Goal: Communication & Community: Answer question/provide support

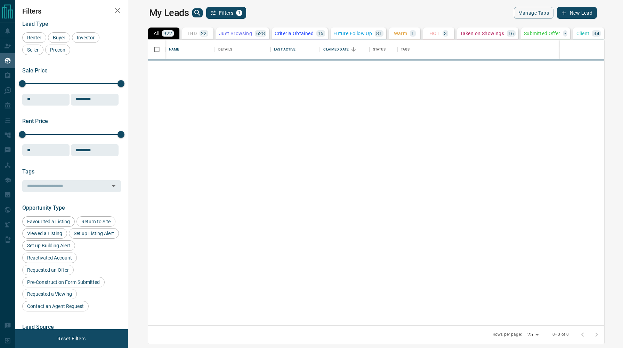
scroll to position [285, 492]
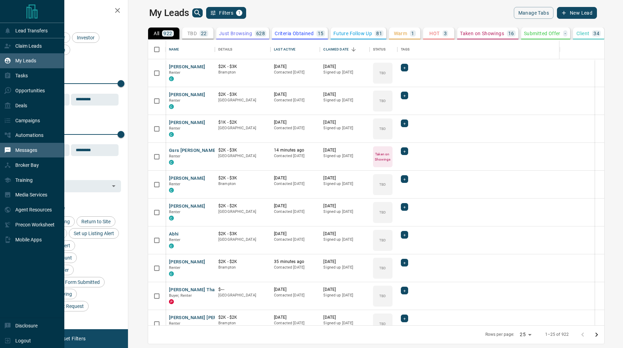
click at [26, 150] on p "Messages" at bounding box center [26, 150] width 22 height 6
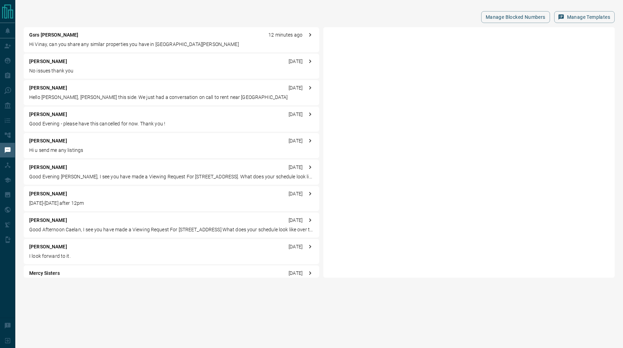
click at [130, 43] on p "Hi Vinay, can you share any similar properties you have in [GEOGRAPHIC_DATA][PE…" at bounding box center [171, 44] width 285 height 7
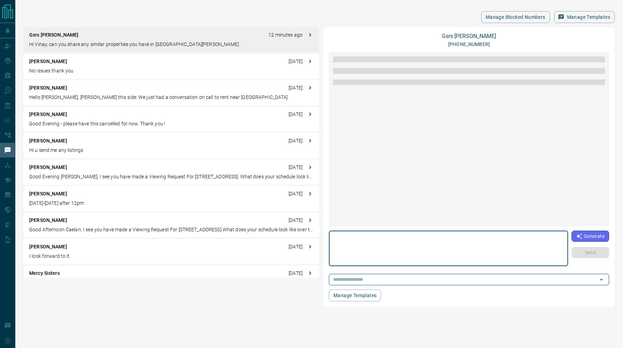
scroll to position [73, 0]
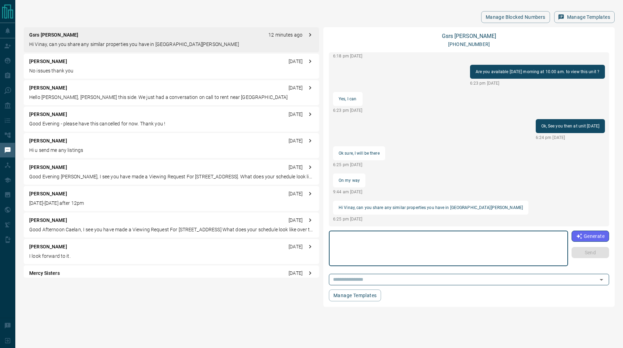
click at [443, 246] on textarea at bounding box center [449, 248] width 230 height 30
click at [46, 34] on p "Gsrs [PERSON_NAME]" at bounding box center [53, 34] width 49 height 7
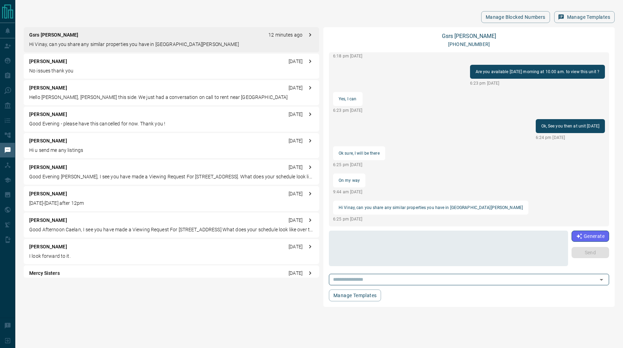
click at [46, 34] on p "Gsrs [PERSON_NAME]" at bounding box center [53, 34] width 49 height 7
click at [460, 35] on link "Gsrs [PERSON_NAME]" at bounding box center [469, 36] width 54 height 7
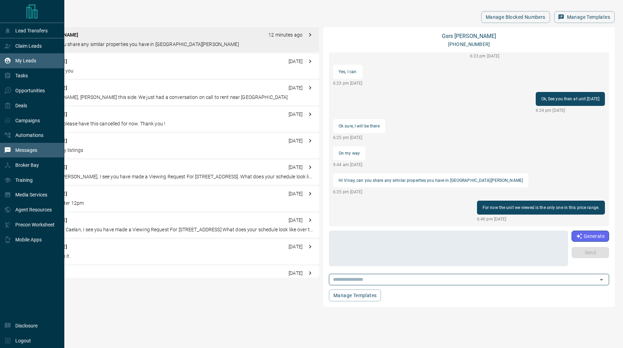
click at [14, 58] on div "My Leads" at bounding box center [20, 60] width 32 height 11
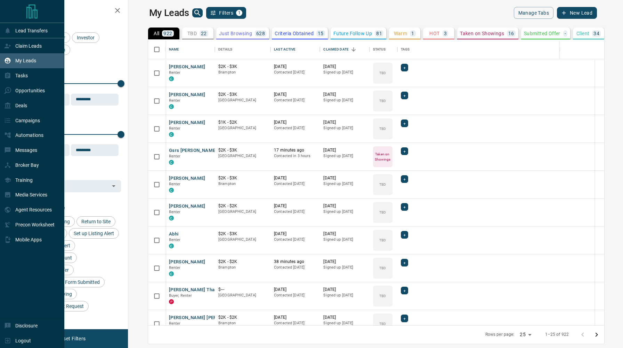
scroll to position [285, 492]
click at [34, 106] on div "Deals" at bounding box center [32, 105] width 64 height 15
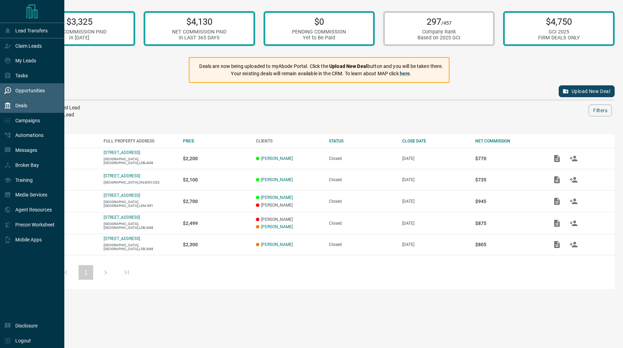
click at [32, 94] on div "Opportunities" at bounding box center [24, 90] width 41 height 11
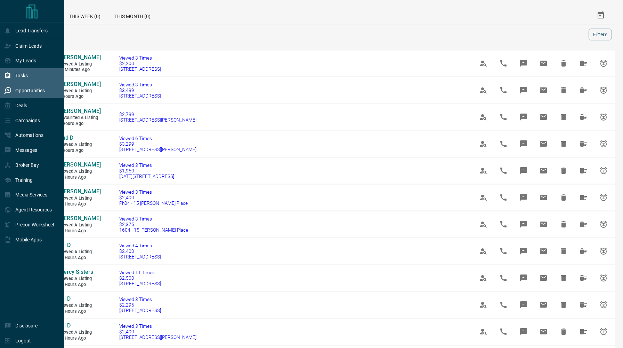
click at [9, 75] on icon at bounding box center [7, 75] width 7 height 7
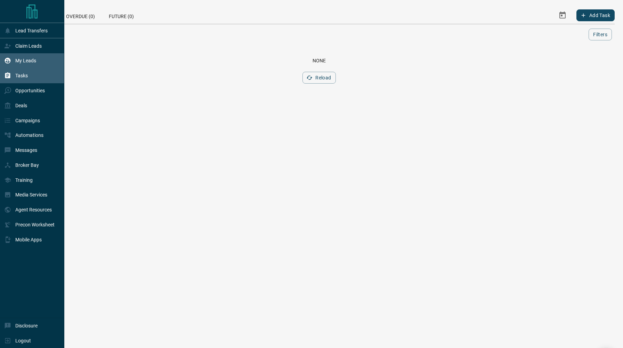
click at [11, 60] on icon at bounding box center [7, 60] width 7 height 7
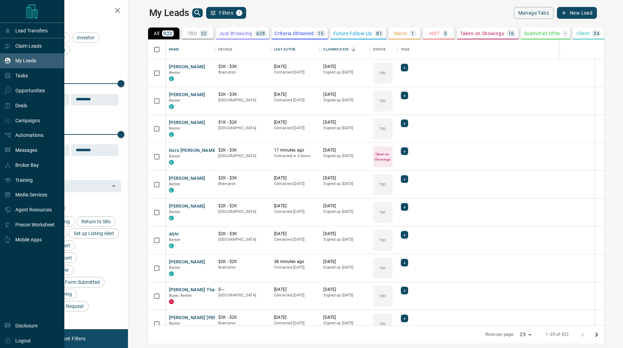
scroll to position [285, 492]
click at [5, 45] on icon at bounding box center [7, 45] width 7 height 7
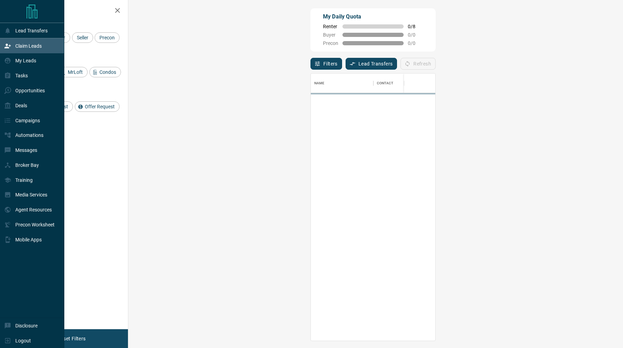
scroll to position [267, 480]
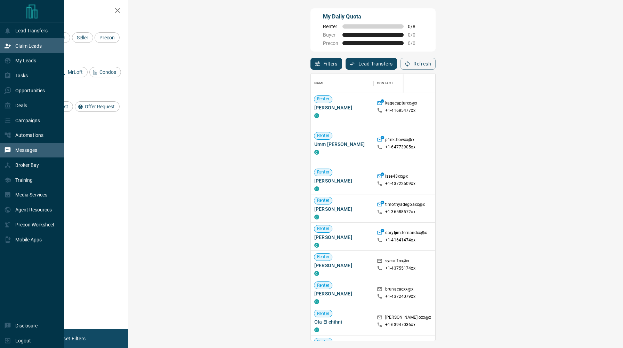
click at [39, 149] on div "Messages" at bounding box center [32, 150] width 64 height 15
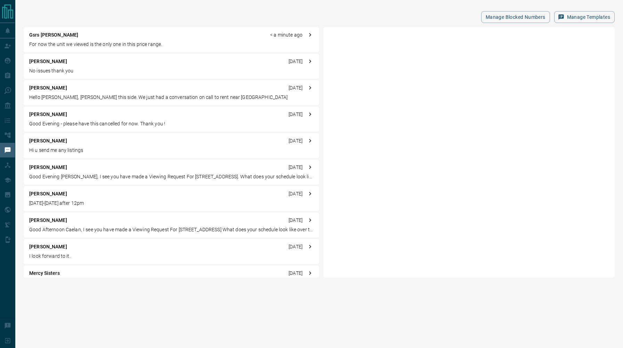
click at [67, 34] on p "Gsrs [PERSON_NAME]" at bounding box center [53, 34] width 49 height 7
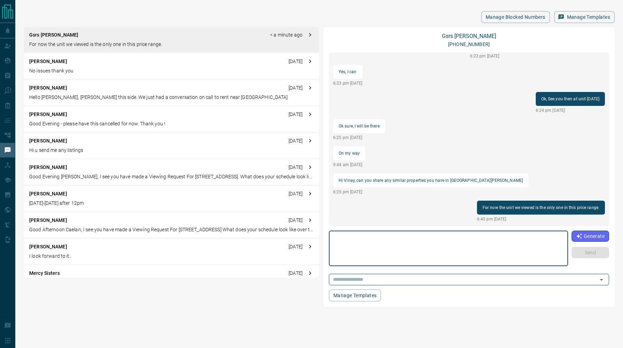
scroll to position [127, 0]
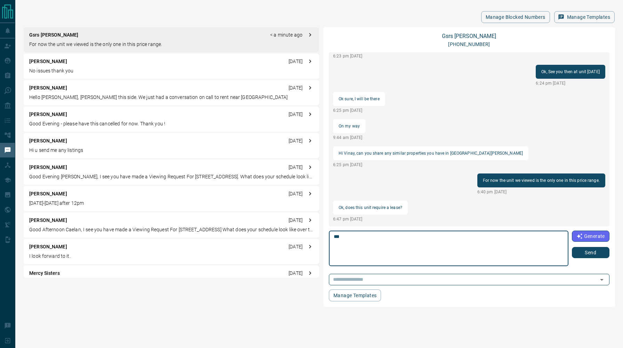
type textarea "***"
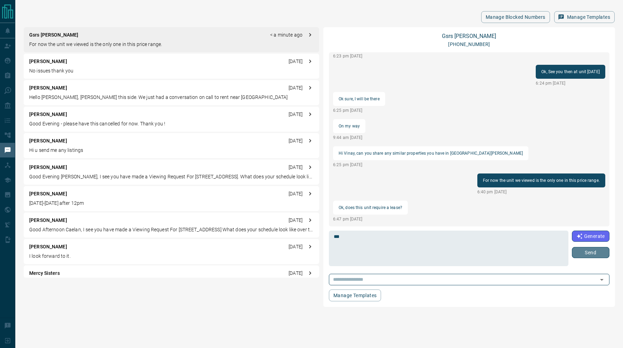
click at [582, 253] on button "Send" at bounding box center [591, 252] width 38 height 11
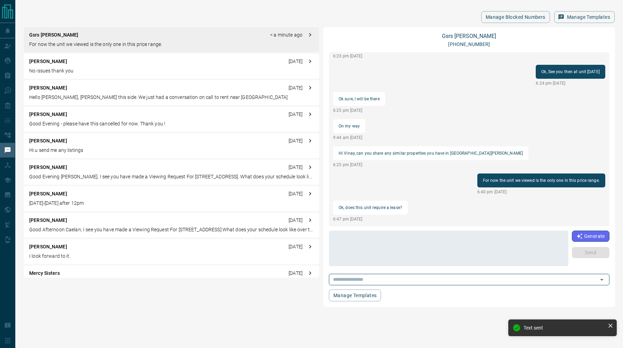
scroll to position [154, 0]
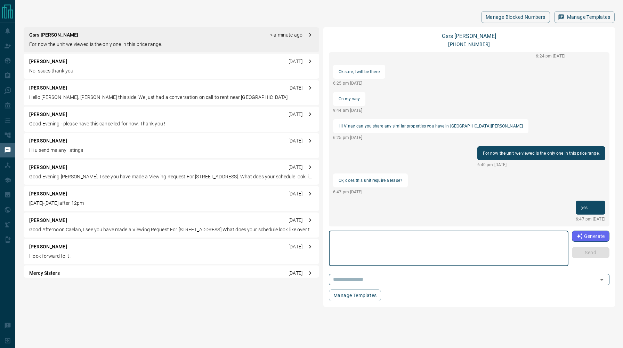
click at [415, 245] on textarea at bounding box center [449, 248] width 230 height 30
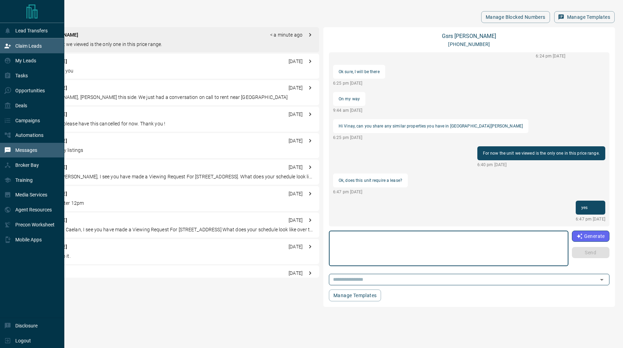
click at [19, 49] on p "Claim Leads" at bounding box center [28, 46] width 26 height 6
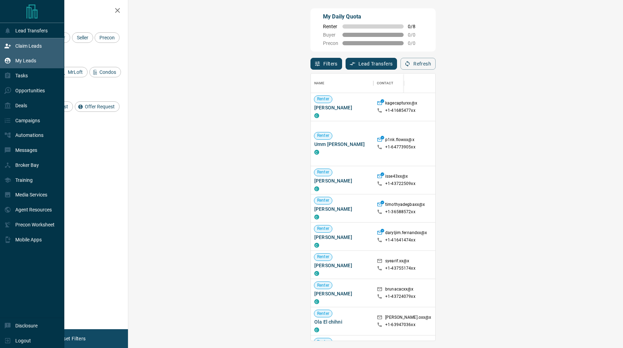
scroll to position [267, 480]
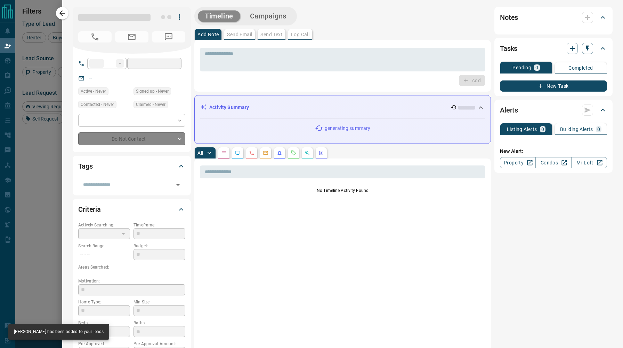
type input "**"
type input "**********"
type input "**"
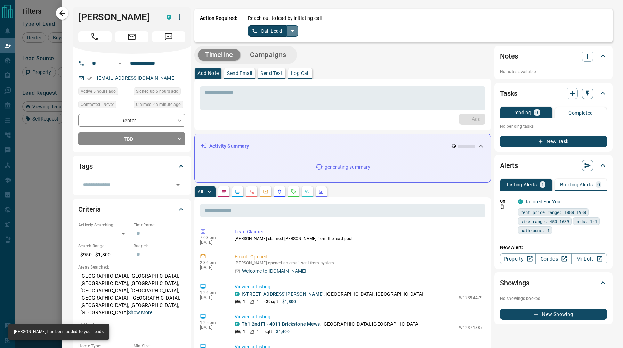
click at [293, 33] on icon "split button" at bounding box center [292, 31] width 8 height 8
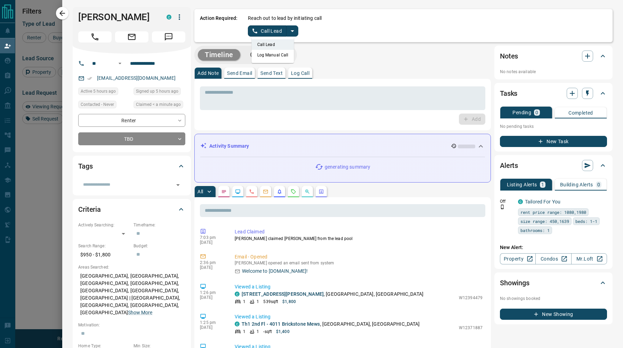
click at [281, 55] on li "Log Manual Call" at bounding box center [273, 55] width 42 height 10
click at [268, 31] on button "Log Manual Call" at bounding box center [271, 30] width 46 height 11
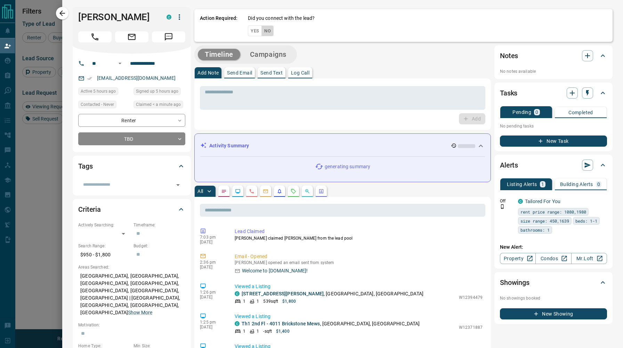
click at [268, 31] on button "No" at bounding box center [268, 30] width 12 height 11
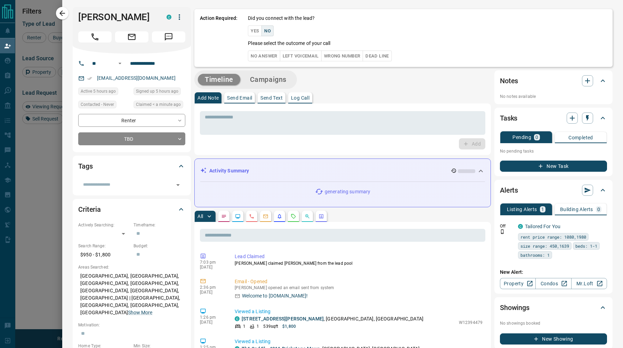
click at [290, 57] on button "Left Voicemail" at bounding box center [301, 55] width 42 height 11
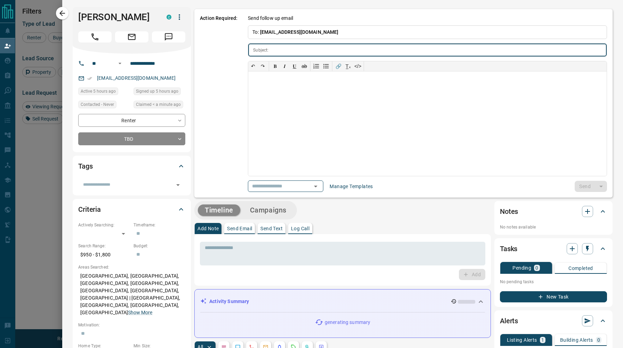
type input "**********"
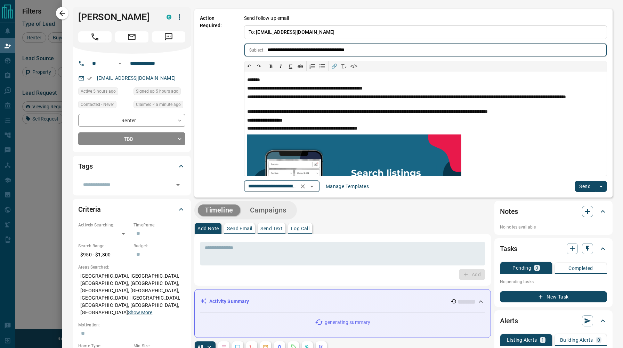
click at [314, 186] on icon "Open" at bounding box center [312, 186] width 8 height 8
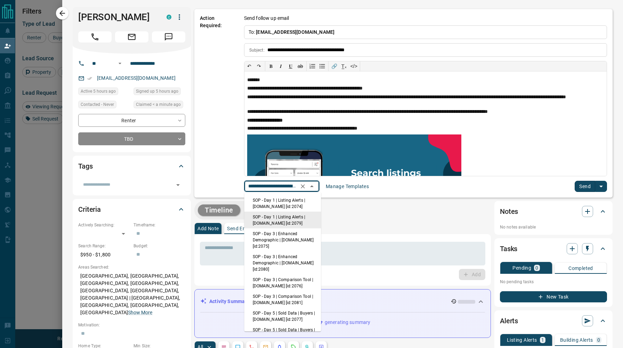
scroll to position [0, 57]
click at [310, 196] on li "SOP - Day 1 | Listing Alerts | [DOMAIN_NAME] [id:2074]" at bounding box center [283, 203] width 77 height 17
type input "**********"
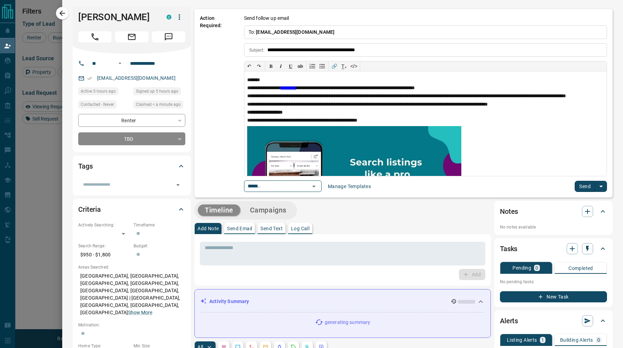
scroll to position [0, 0]
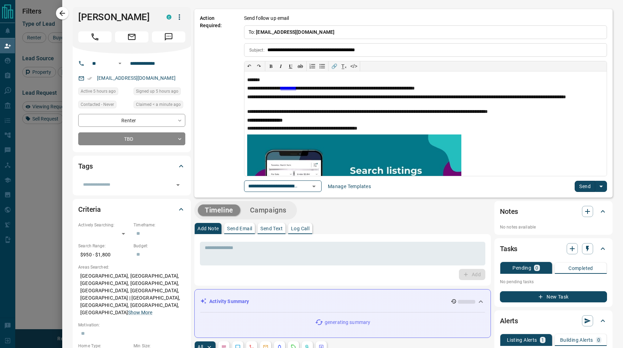
click at [590, 184] on button "Send" at bounding box center [585, 186] width 21 height 11
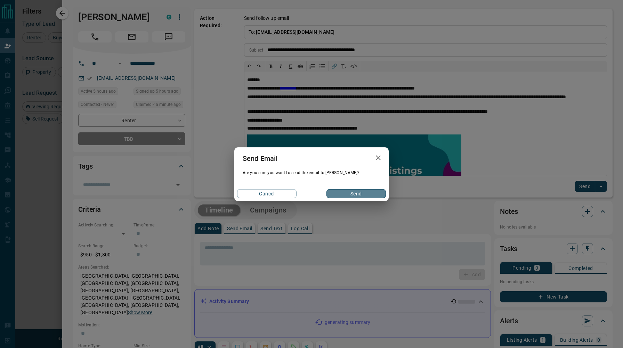
click at [359, 194] on button "Send" at bounding box center [356, 193] width 59 height 9
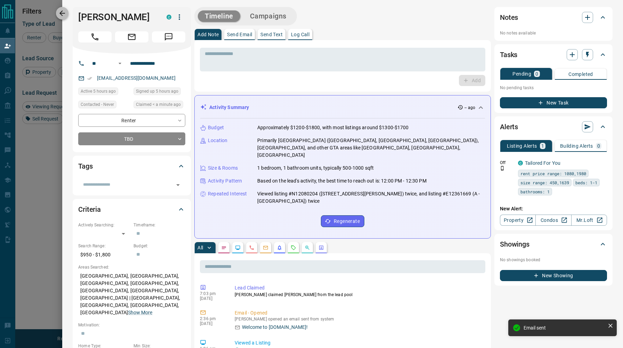
click at [63, 12] on icon "button" at bounding box center [62, 13] width 8 height 8
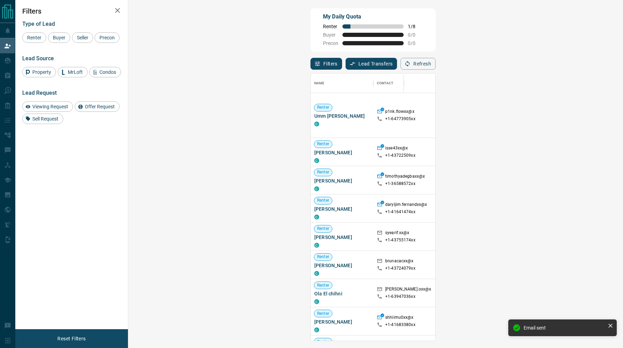
scroll to position [267, 480]
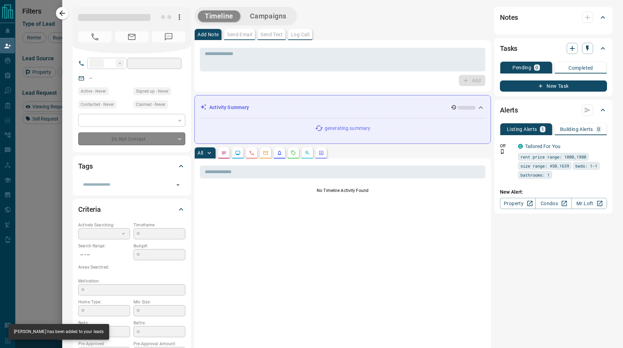
type input "**"
type input "**********"
type input "**"
type input "*"
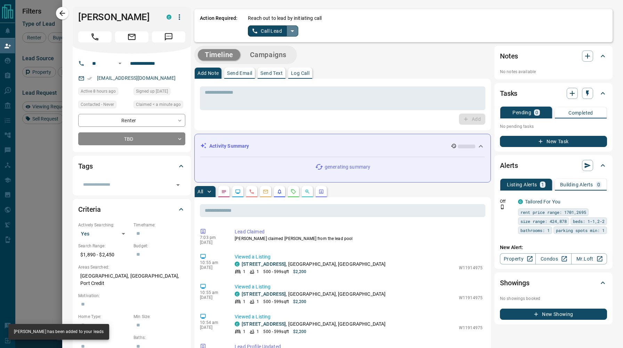
click at [296, 31] on icon "split button" at bounding box center [292, 31] width 8 height 8
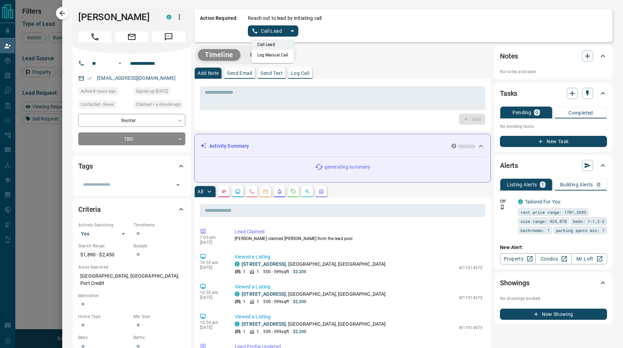
click at [276, 53] on li "Log Manual Call" at bounding box center [273, 55] width 42 height 10
click at [264, 30] on button "Log Manual Call" at bounding box center [271, 30] width 46 height 11
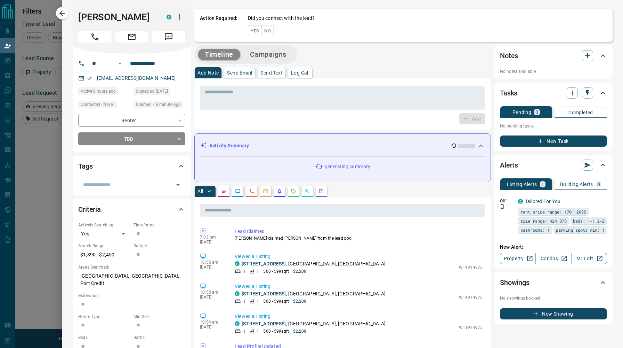
click at [264, 30] on button "No" at bounding box center [268, 30] width 12 height 11
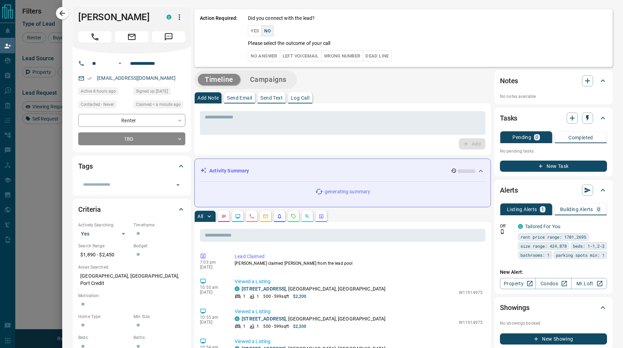
click at [264, 54] on button "No Answer" at bounding box center [264, 55] width 32 height 11
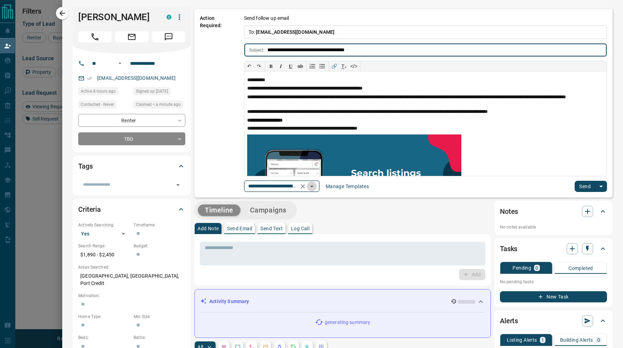
click at [313, 186] on icon "Open" at bounding box center [311, 186] width 3 height 2
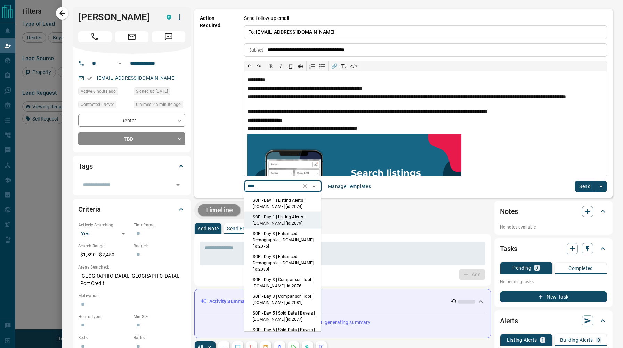
click at [310, 200] on li "SOP - Day 1 | Listing Alerts | [DOMAIN_NAME] [id:2074]" at bounding box center [283, 203] width 77 height 17
type input "**********"
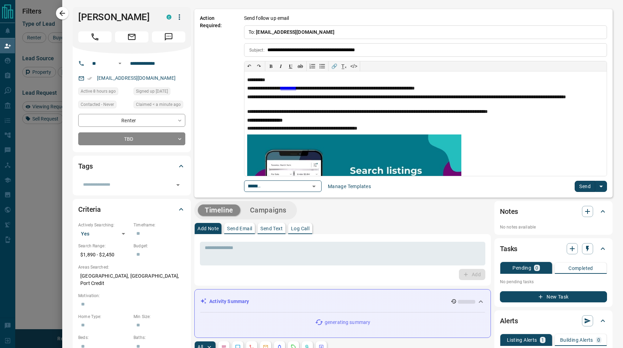
scroll to position [0, 0]
click at [586, 185] on button "Send" at bounding box center [585, 186] width 21 height 11
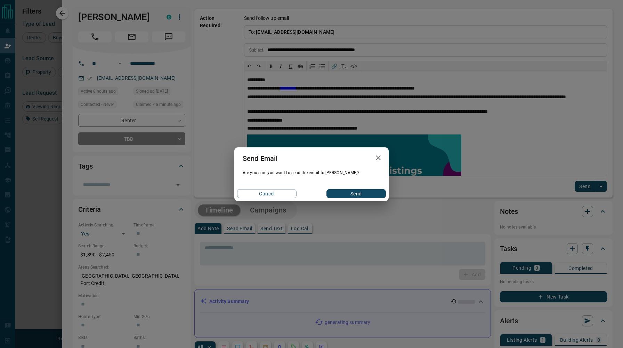
click at [372, 190] on button "Send" at bounding box center [356, 193] width 59 height 9
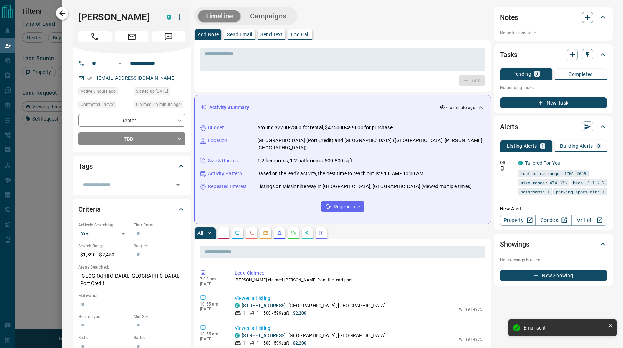
click at [62, 13] on icon "button" at bounding box center [62, 13] width 8 height 8
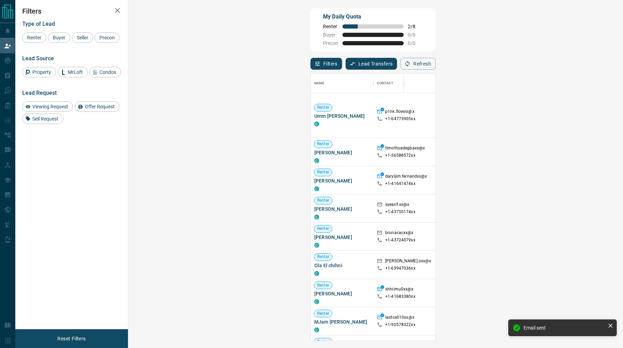
scroll to position [267, 480]
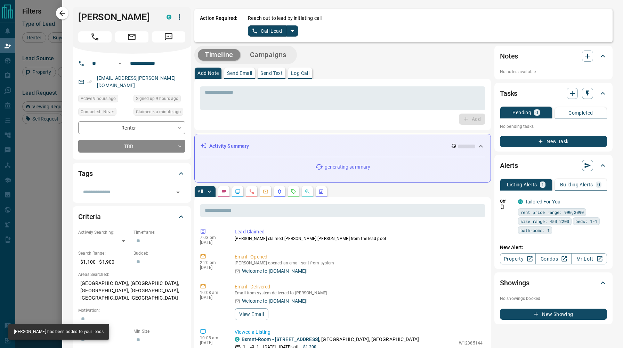
click at [293, 27] on icon "split button" at bounding box center [292, 31] width 8 height 8
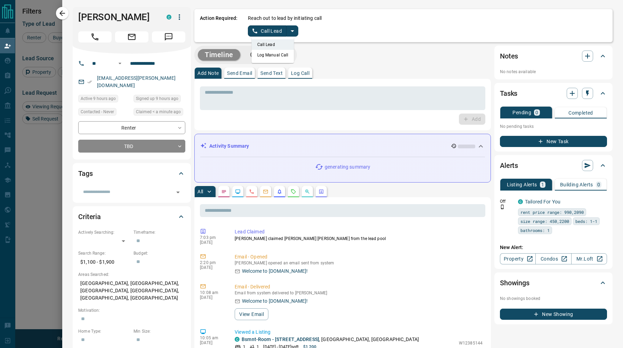
click at [274, 53] on li "Log Manual Call" at bounding box center [273, 55] width 42 height 10
click at [267, 31] on button "Log Manual Call" at bounding box center [271, 30] width 46 height 11
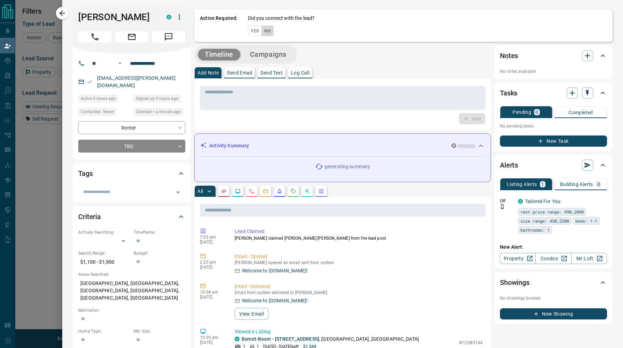
click at [267, 31] on button "No" at bounding box center [268, 30] width 12 height 11
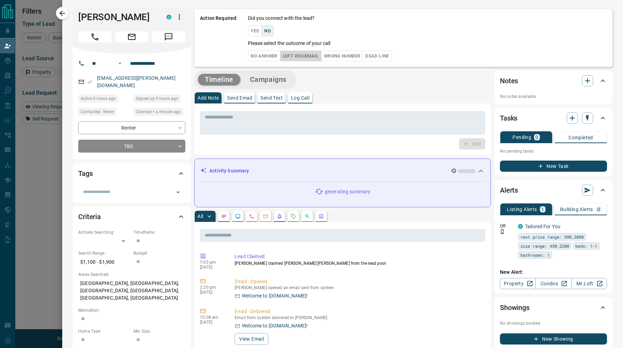
click at [290, 55] on button "Left Voicemail" at bounding box center [301, 55] width 42 height 11
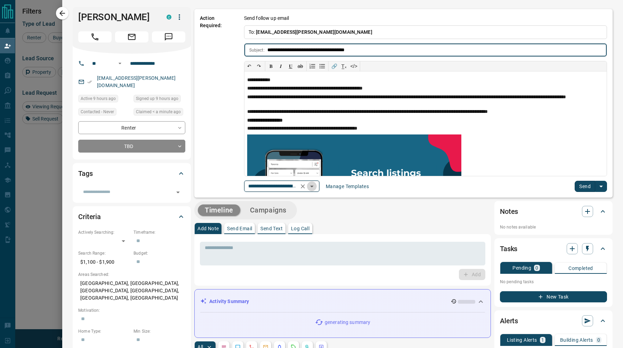
click at [315, 184] on icon "Open" at bounding box center [312, 186] width 8 height 8
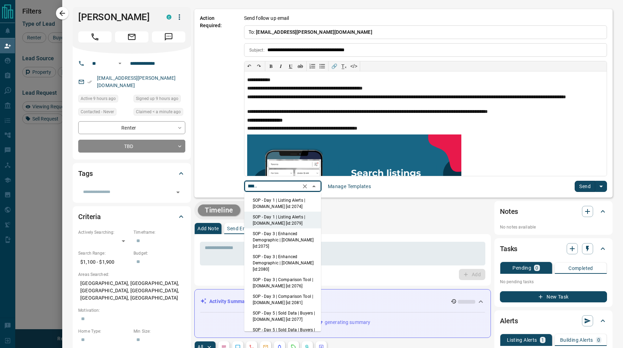
click at [304, 198] on li "SOP - Day 1 | Listing Alerts | [DOMAIN_NAME] [id:2074]" at bounding box center [283, 203] width 77 height 17
type input "**********"
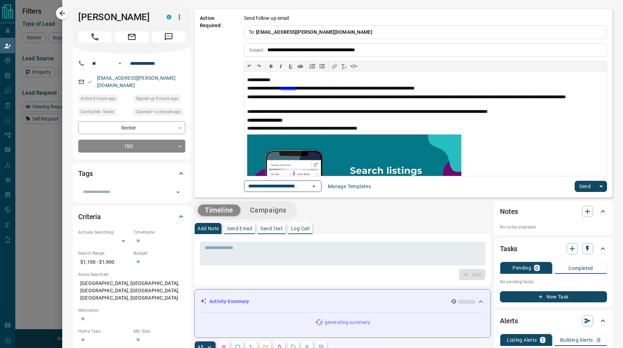
click at [580, 186] on button "Send" at bounding box center [585, 186] width 21 height 11
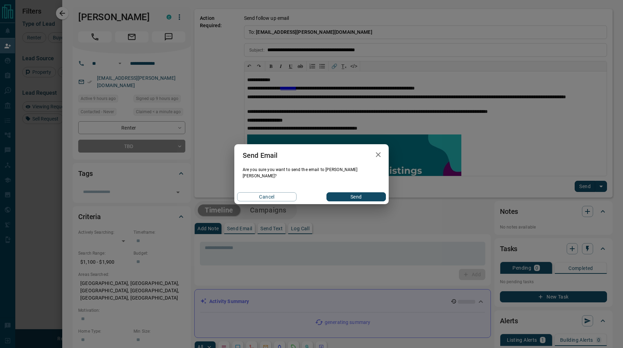
click at [371, 194] on button "Send" at bounding box center [356, 196] width 59 height 9
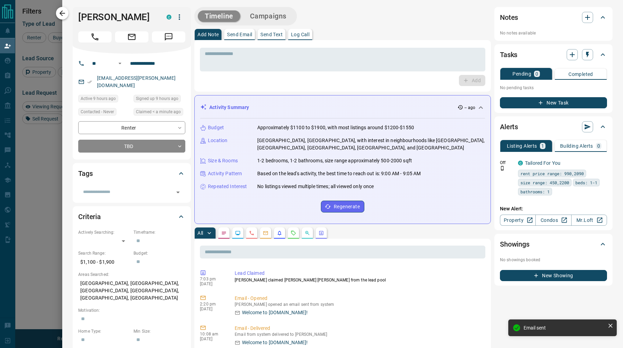
click at [61, 13] on icon "button" at bounding box center [62, 13] width 6 height 6
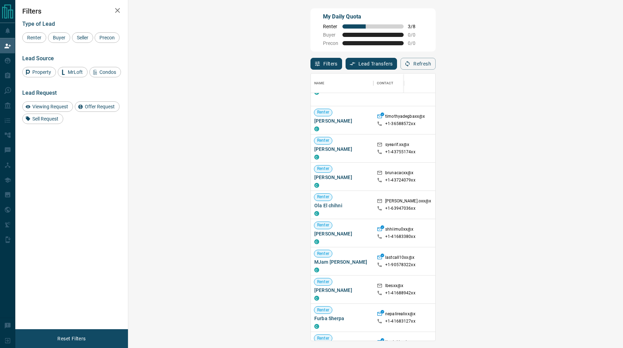
scroll to position [33, 0]
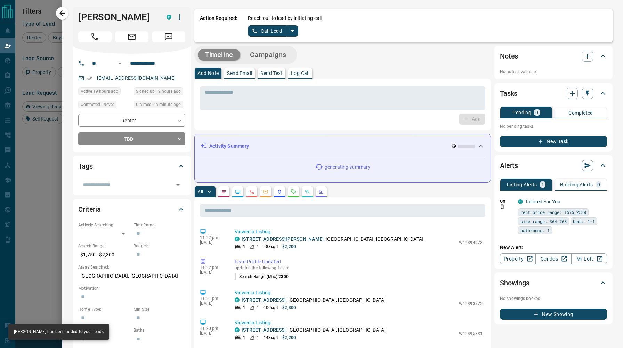
click at [292, 31] on icon "split button" at bounding box center [292, 31] width 3 height 2
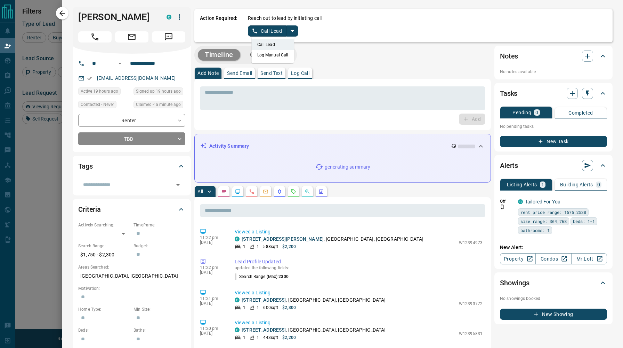
click at [275, 54] on li "Log Manual Call" at bounding box center [273, 55] width 42 height 10
click at [272, 32] on button "Log Manual Call" at bounding box center [271, 30] width 46 height 11
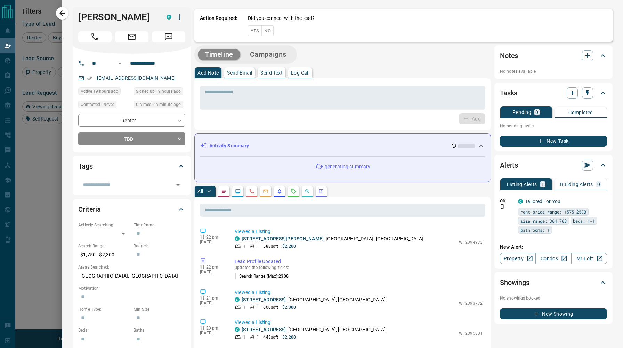
click at [272, 32] on button "No" at bounding box center [268, 30] width 12 height 11
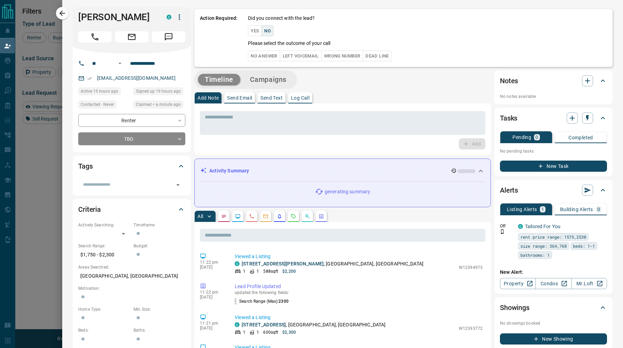
click at [264, 56] on button "No Answer" at bounding box center [264, 55] width 32 height 11
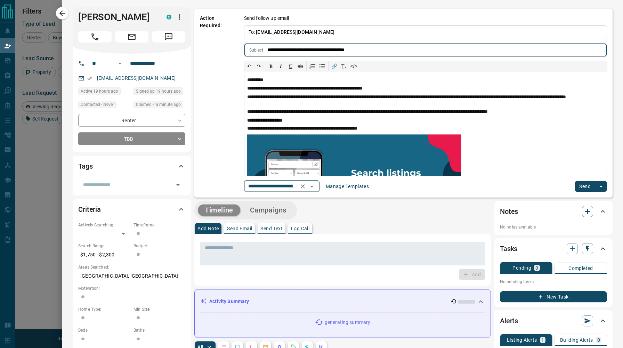
click at [314, 186] on icon "Open" at bounding box center [311, 186] width 3 height 2
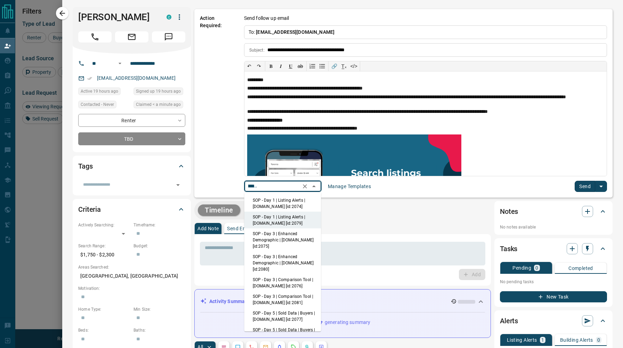
click at [304, 197] on li "SOP - Day 1 | Listing Alerts | [DOMAIN_NAME] [id:2074]" at bounding box center [283, 203] width 77 height 17
type input "**********"
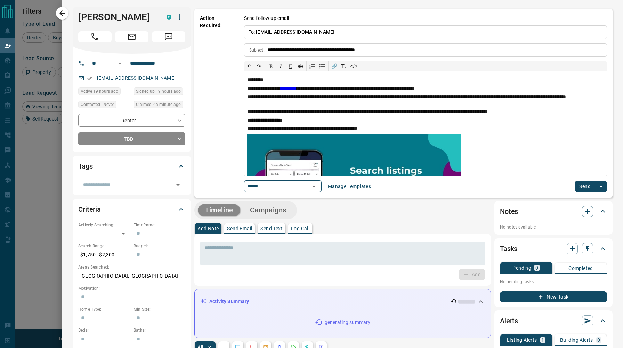
scroll to position [0, 0]
click at [582, 186] on button "Send" at bounding box center [585, 186] width 21 height 11
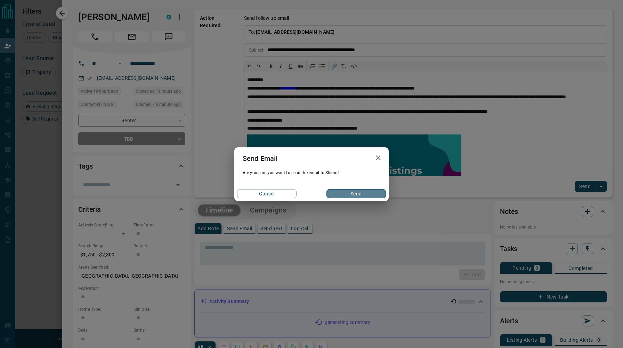
click at [361, 192] on button "Send" at bounding box center [356, 193] width 59 height 9
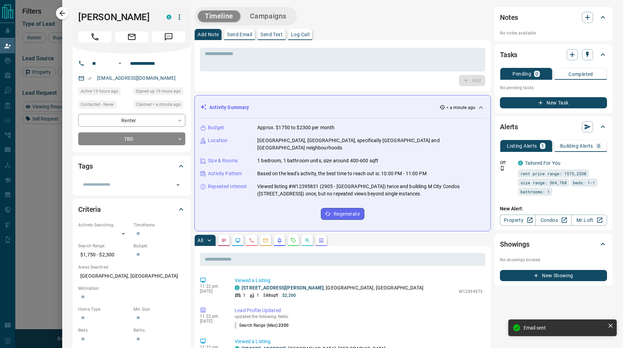
click at [61, 11] on icon "button" at bounding box center [62, 13] width 8 height 8
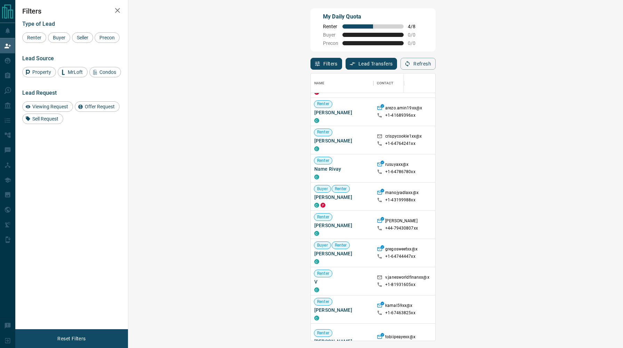
scroll to position [302, 0]
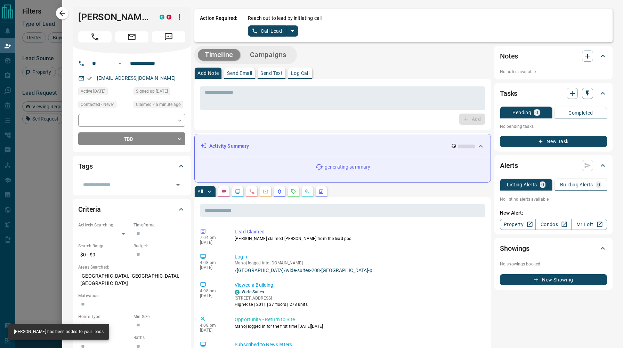
click at [292, 30] on icon "split button" at bounding box center [292, 31] width 3 height 2
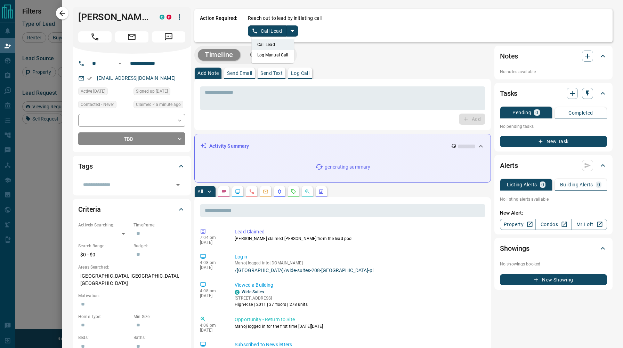
click at [273, 54] on li "Log Manual Call" at bounding box center [273, 55] width 42 height 10
click at [266, 30] on button "Log Manual Call" at bounding box center [271, 30] width 46 height 11
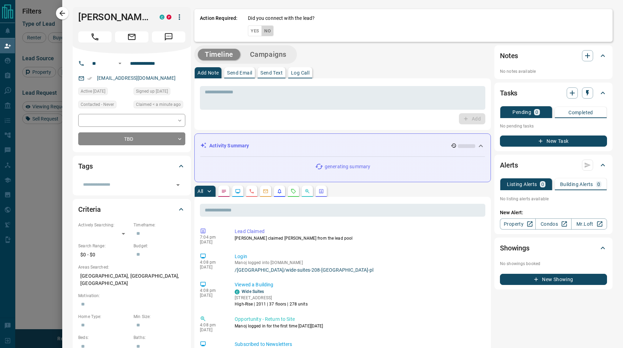
click at [266, 30] on button "No" at bounding box center [268, 30] width 12 height 11
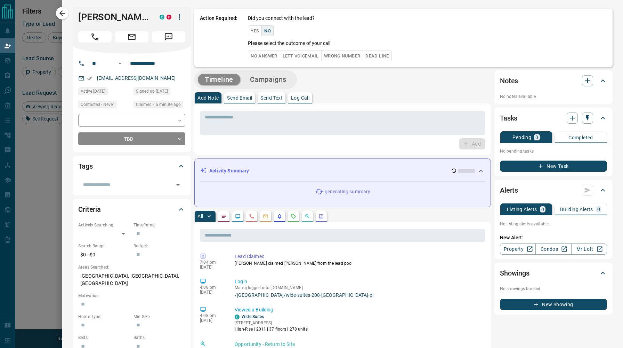
click at [264, 52] on button "No Answer" at bounding box center [264, 55] width 32 height 11
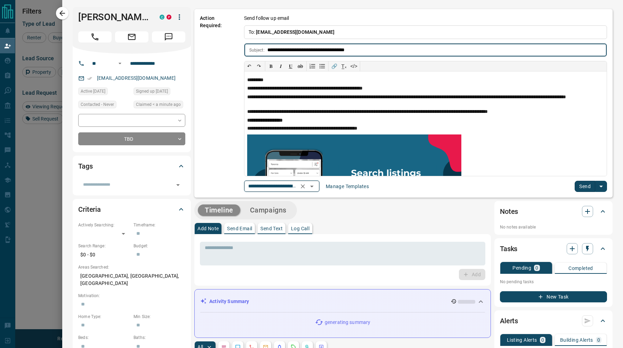
click at [314, 189] on icon "Open" at bounding box center [312, 186] width 8 height 8
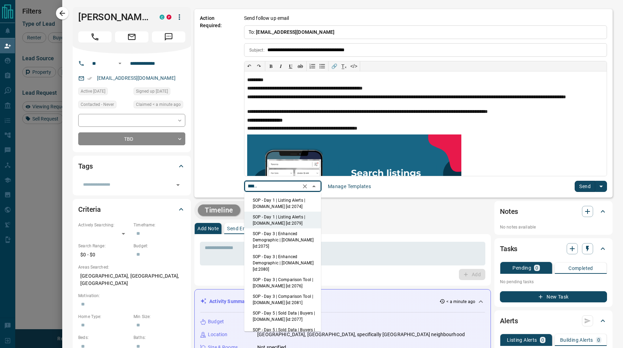
click at [305, 200] on li "SOP - Day 1 | Listing Alerts | [DOMAIN_NAME] [id:2074]" at bounding box center [283, 203] width 77 height 17
type input "**********"
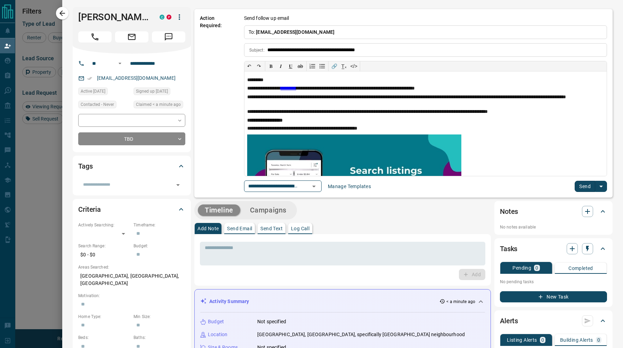
click at [581, 188] on button "Send" at bounding box center [585, 186] width 21 height 11
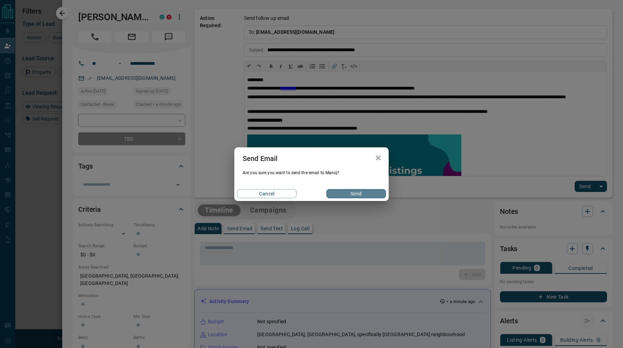
click at [375, 194] on button "Send" at bounding box center [356, 193] width 59 height 9
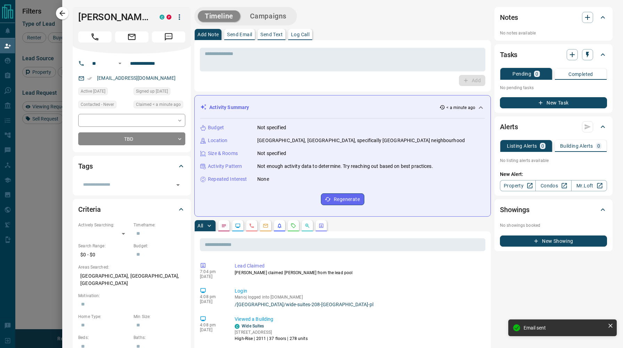
click at [64, 13] on icon "button" at bounding box center [62, 13] width 8 height 8
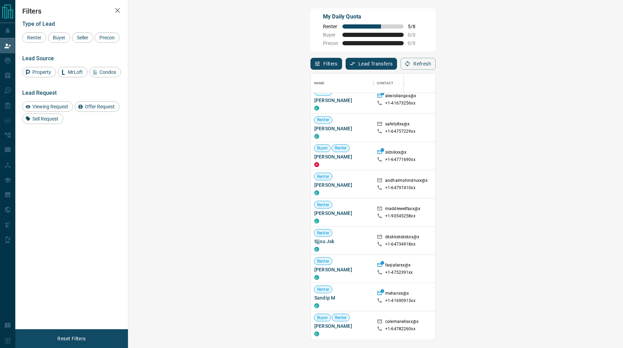
scroll to position [1176, 0]
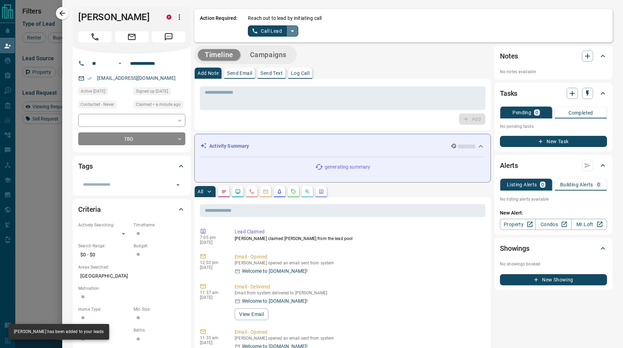
click at [293, 32] on icon "split button" at bounding box center [292, 31] width 8 height 8
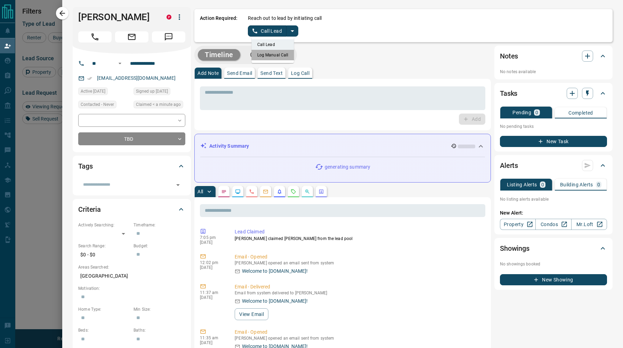
click at [275, 53] on li "Log Manual Call" at bounding box center [273, 55] width 42 height 10
click at [272, 31] on button "Log Manual Call" at bounding box center [271, 30] width 46 height 11
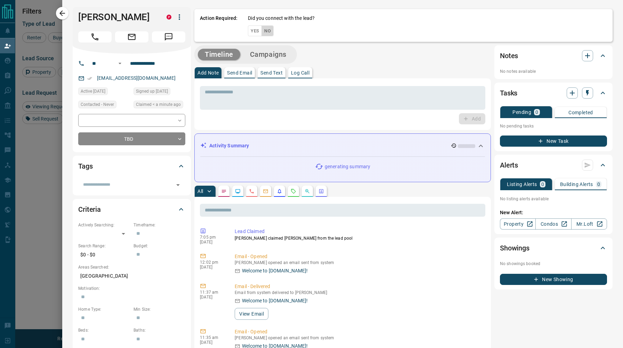
click at [272, 31] on button "No" at bounding box center [268, 30] width 12 height 11
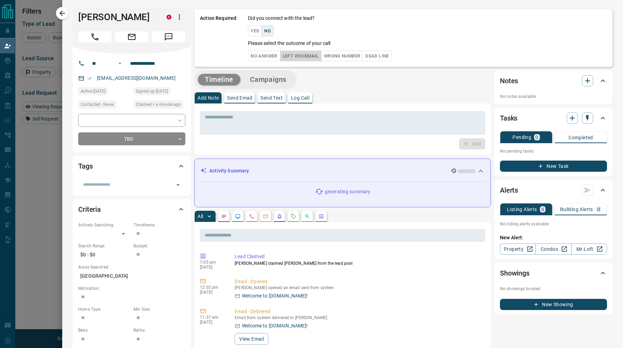
click at [288, 58] on button "Left Voicemail" at bounding box center [301, 55] width 42 height 11
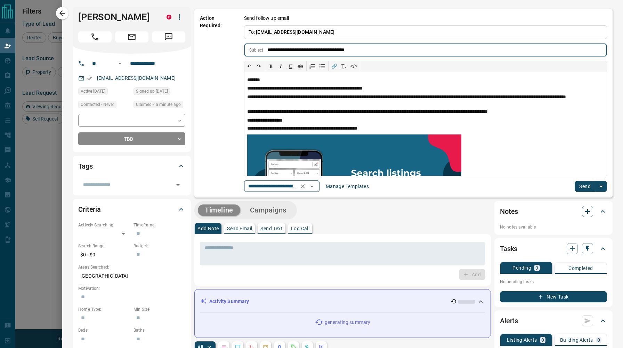
click at [316, 186] on icon "Open" at bounding box center [312, 186] width 8 height 8
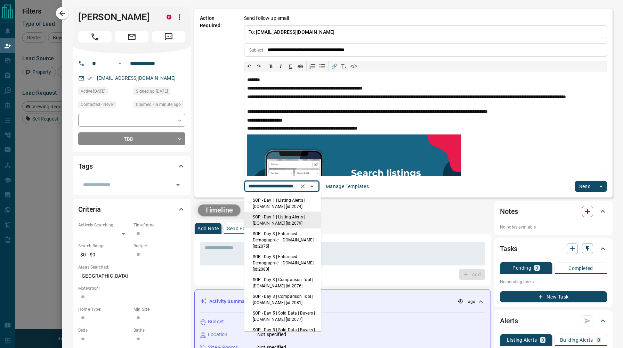
scroll to position [0, 57]
click at [306, 202] on li "SOP - Day 1 | Listing Alerts | [DOMAIN_NAME] [id:2074]" at bounding box center [283, 203] width 77 height 17
type input "**********"
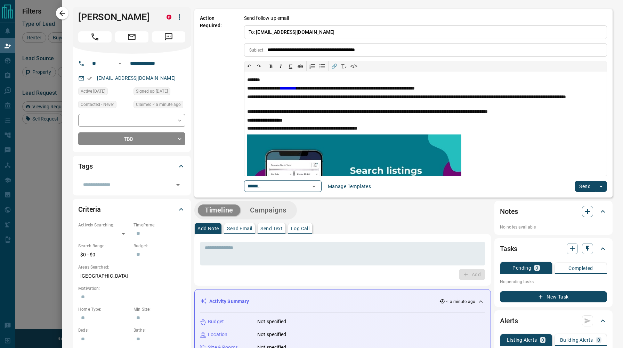
scroll to position [0, 0]
click at [314, 186] on icon "Open" at bounding box center [313, 186] width 3 height 2
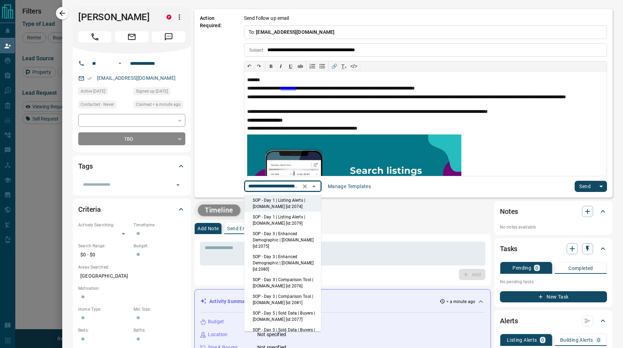
click at [306, 215] on li "SOP - Day 1 | Listing Alerts | [DOMAIN_NAME] [id:2079]" at bounding box center [283, 220] width 77 height 17
type input "**********"
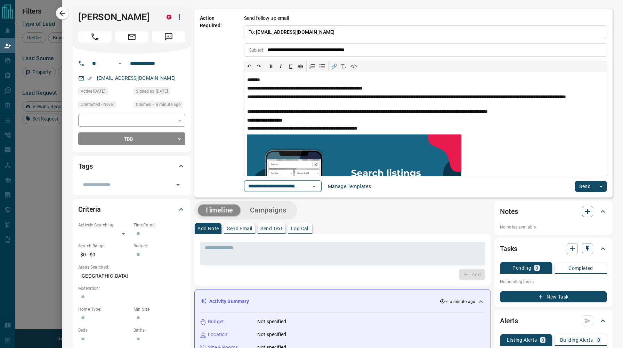
click at [579, 187] on button "Send" at bounding box center [585, 186] width 21 height 11
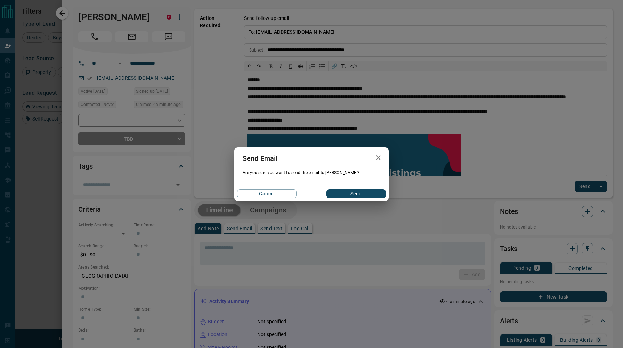
click at [374, 192] on button "Send" at bounding box center [356, 193] width 59 height 9
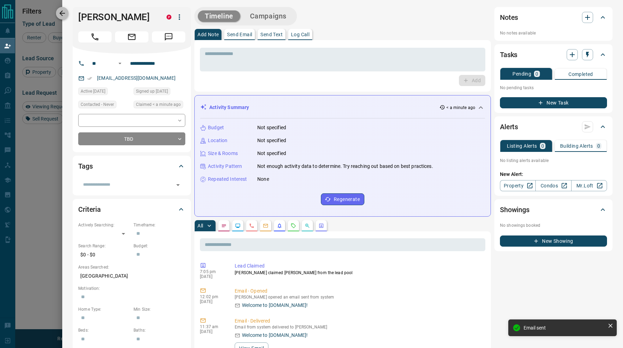
click at [64, 12] on icon "button" at bounding box center [62, 13] width 8 height 8
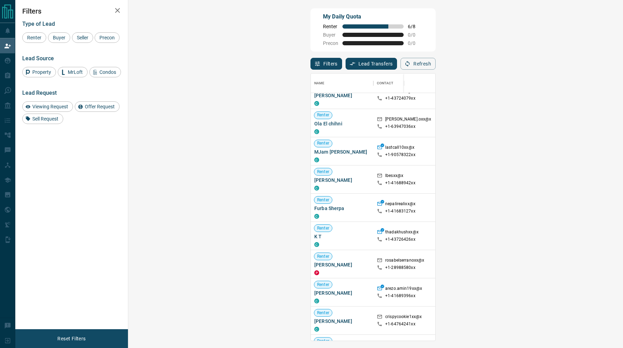
scroll to position [106, 0]
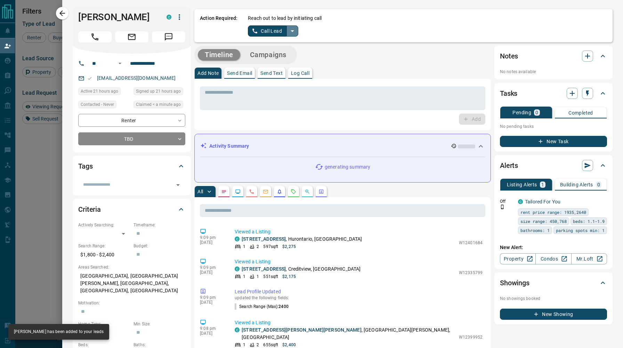
click at [293, 30] on icon "split button" at bounding box center [292, 31] width 8 height 8
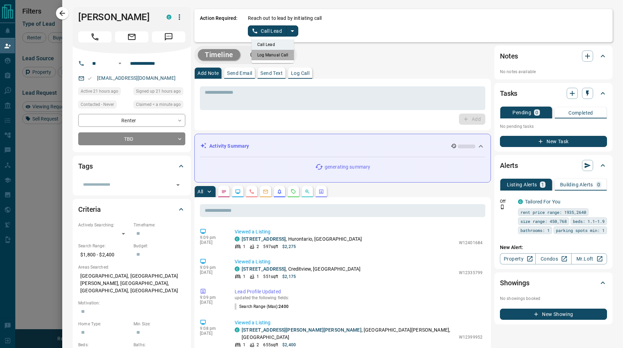
click at [276, 54] on li "Log Manual Call" at bounding box center [273, 55] width 42 height 10
click at [269, 31] on button "Log Manual Call" at bounding box center [271, 30] width 46 height 11
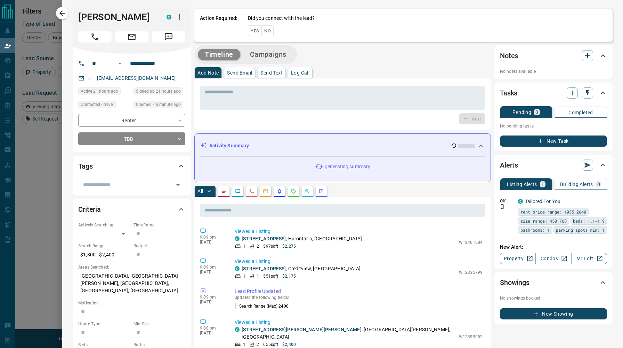
click at [269, 31] on button "No" at bounding box center [268, 30] width 12 height 11
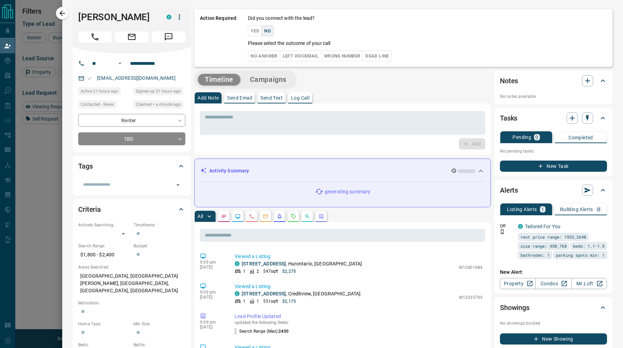
click at [269, 52] on button "No Answer" at bounding box center [264, 55] width 32 height 11
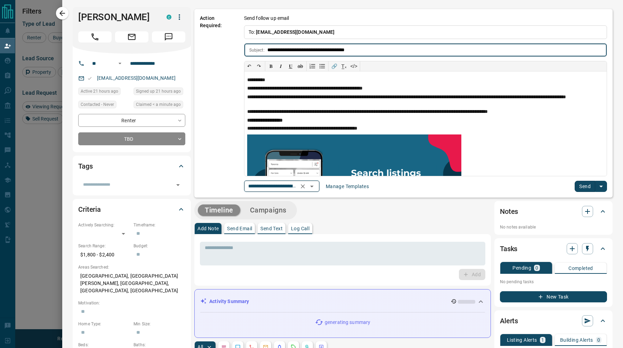
click at [314, 185] on icon "Open" at bounding box center [312, 186] width 8 height 8
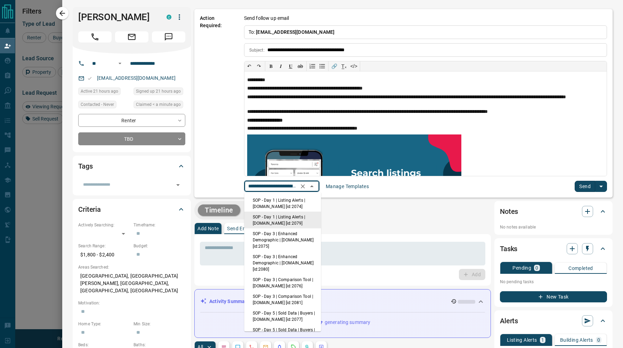
scroll to position [0, 57]
click at [303, 199] on li "SOP - Day 1 | Listing Alerts | [DOMAIN_NAME] [id:2074]" at bounding box center [283, 203] width 77 height 17
type input "**********"
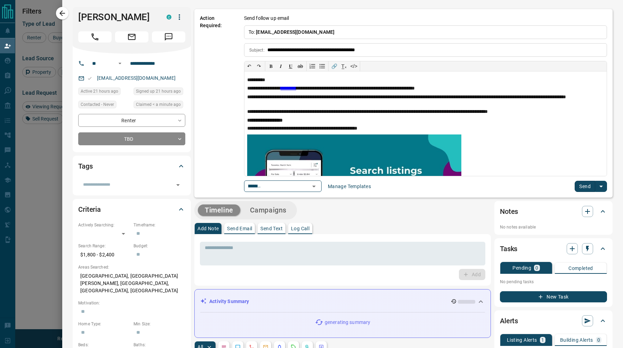
scroll to position [0, 0]
click at [581, 186] on button "Send" at bounding box center [585, 186] width 21 height 11
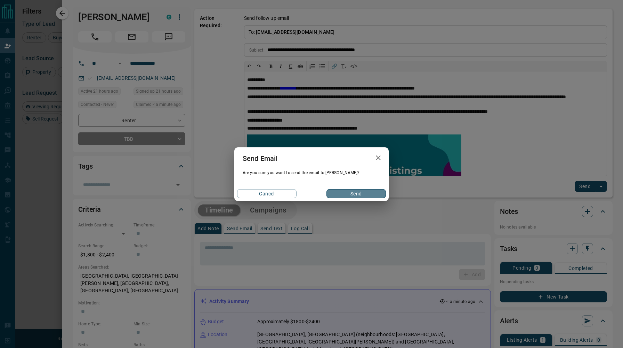
click at [380, 192] on button "Send" at bounding box center [356, 193] width 59 height 9
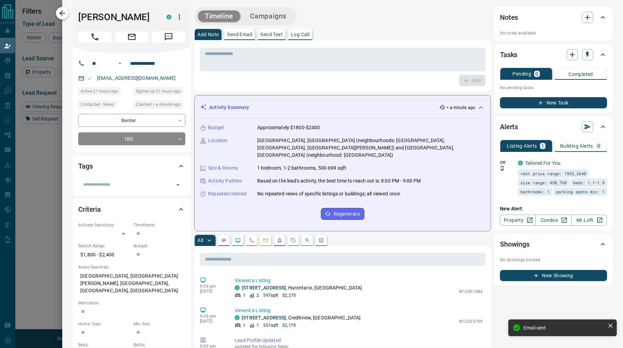
click at [63, 11] on icon "button" at bounding box center [62, 13] width 8 height 8
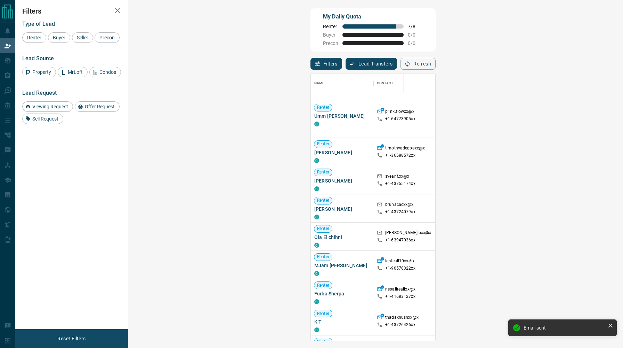
scroll to position [267, 480]
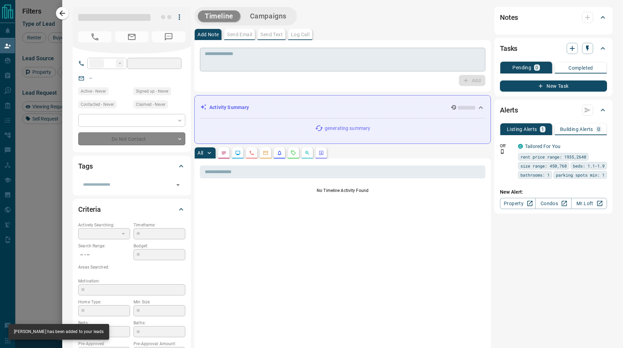
type input "**"
type input "**********"
type input "**"
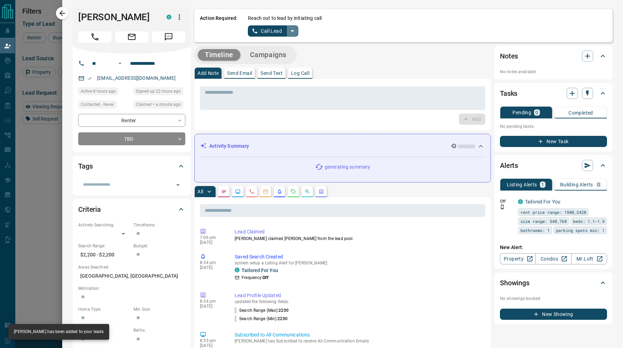
click at [290, 30] on icon "split button" at bounding box center [292, 31] width 8 height 8
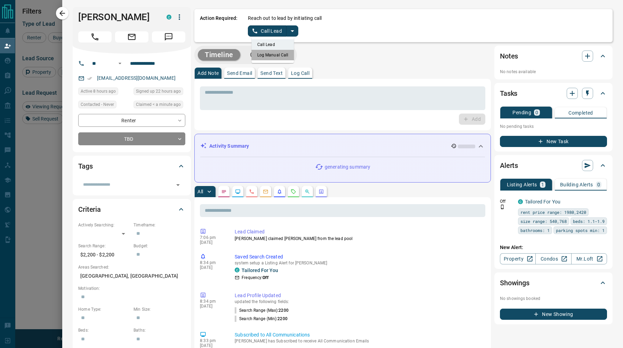
click at [271, 56] on li "Log Manual Call" at bounding box center [273, 55] width 42 height 10
click at [264, 29] on button "Log Manual Call" at bounding box center [271, 30] width 46 height 11
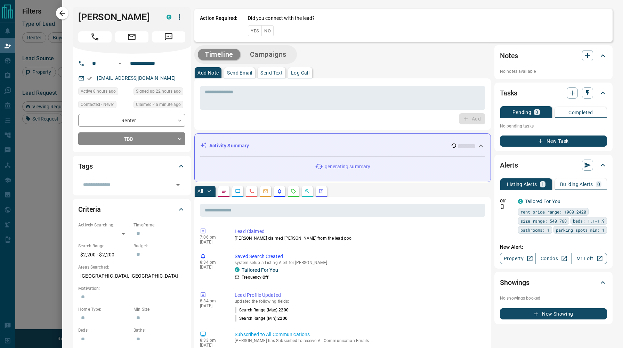
click at [264, 29] on button "No" at bounding box center [268, 30] width 12 height 11
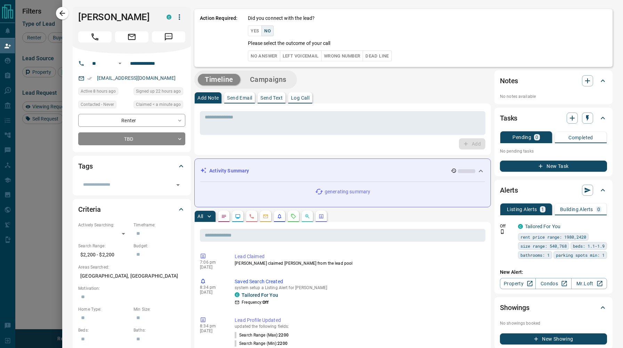
click at [288, 53] on button "Left Voicemail" at bounding box center [301, 55] width 42 height 11
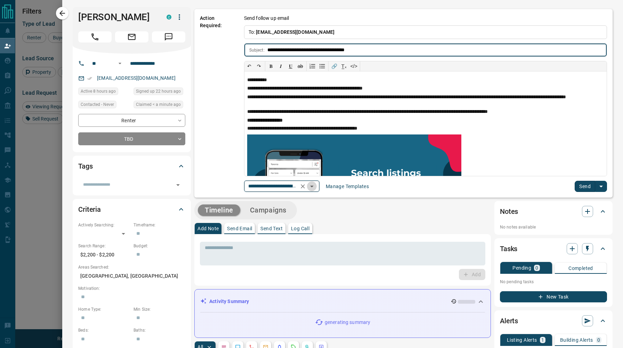
click at [314, 184] on icon "Open" at bounding box center [312, 186] width 8 height 8
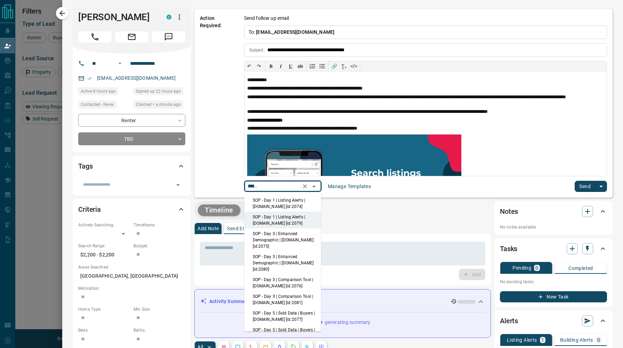
click at [308, 197] on li "SOP - Day 1 | Listing Alerts | [DOMAIN_NAME] [id:2074]" at bounding box center [283, 203] width 77 height 17
type input "**********"
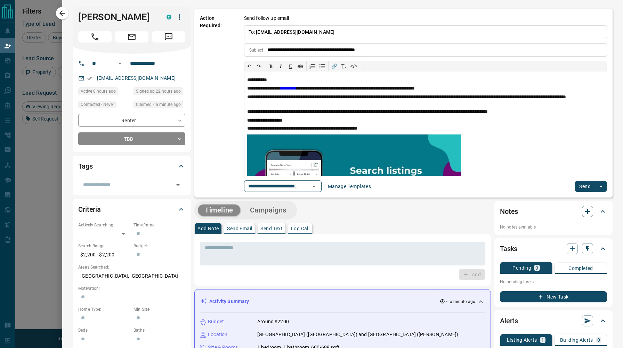
click at [583, 189] on button "Send" at bounding box center [585, 186] width 21 height 11
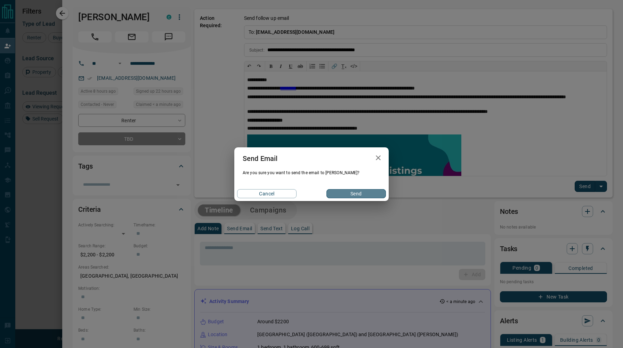
click at [368, 194] on button "Send" at bounding box center [356, 193] width 59 height 9
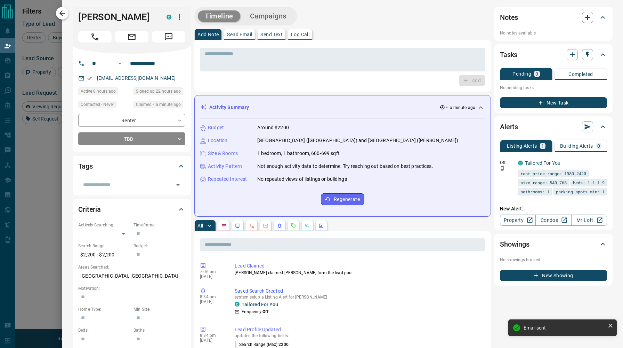
click at [59, 11] on icon "button" at bounding box center [62, 13] width 8 height 8
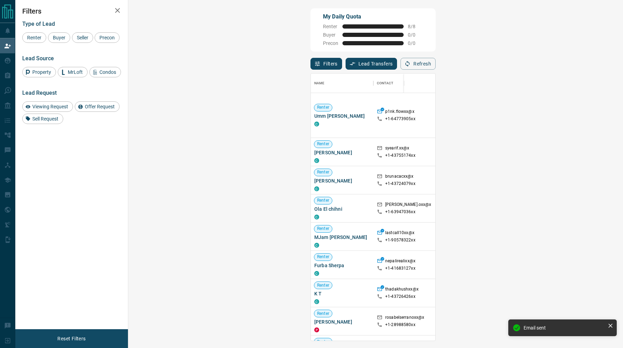
scroll to position [267, 480]
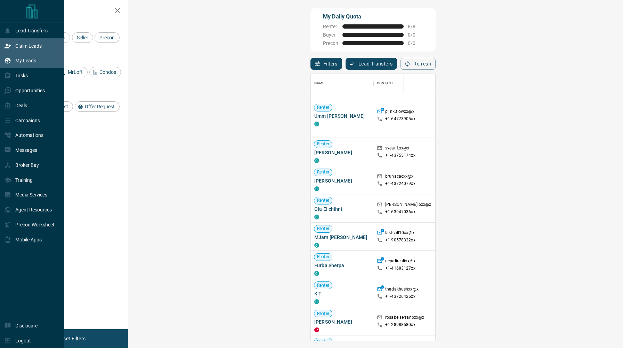
click at [28, 63] on p "My Leads" at bounding box center [25, 61] width 21 height 6
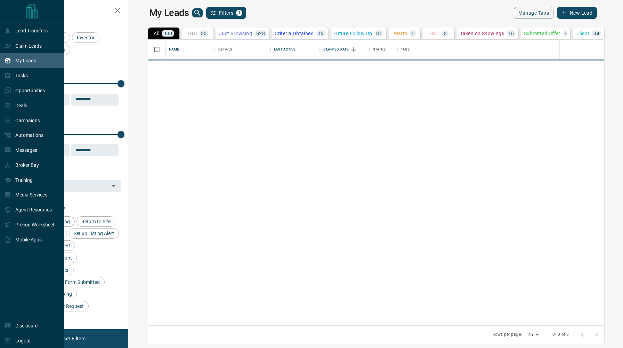
scroll to position [285, 492]
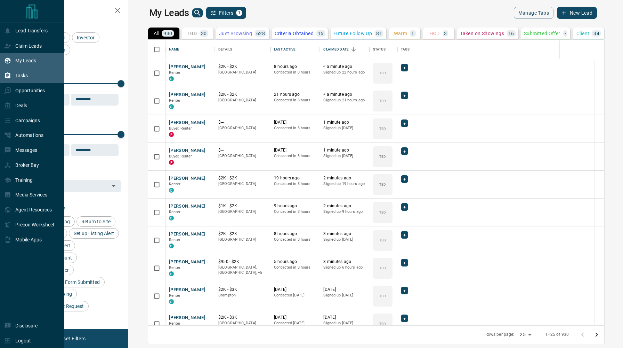
click at [26, 74] on p "Tasks" at bounding box center [21, 76] width 13 height 6
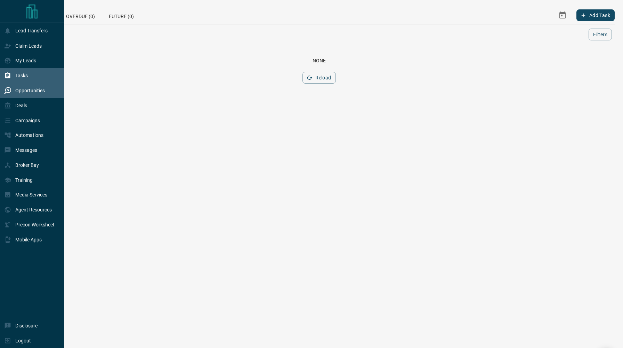
click at [41, 90] on p "Opportunities" at bounding box center [30, 91] width 30 height 6
